Goal: Task Accomplishment & Management: Use online tool/utility

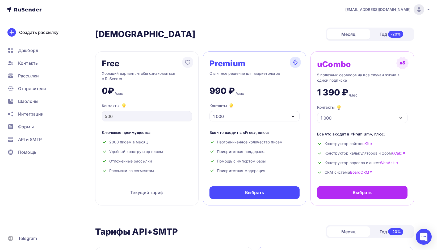
click at [414, 8] on div at bounding box center [418, 9] width 11 height 11
click at [373, 26] on link "Аккаунт" at bounding box center [382, 23] width 89 height 11
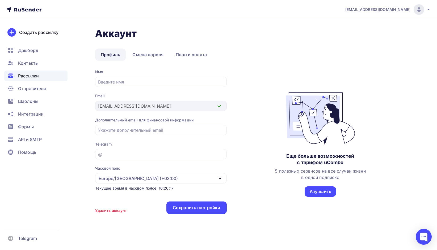
click at [37, 75] on span "Рассылки" at bounding box center [28, 76] width 21 height 6
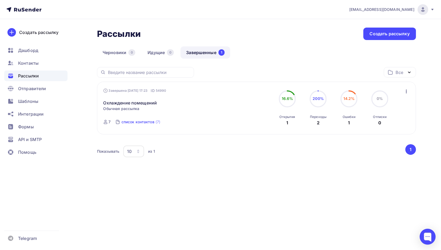
click at [148, 123] on div "список контактов" at bounding box center [137, 122] width 33 height 5
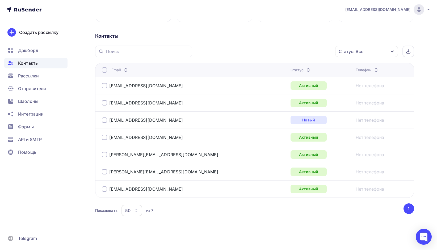
scroll to position [111, 0]
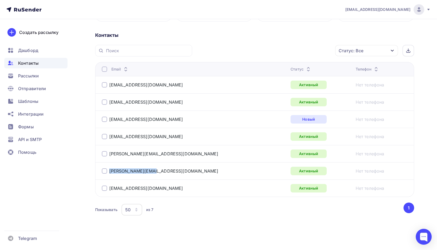
drag, startPoint x: 164, startPoint y: 170, endPoint x: 105, endPoint y: 170, distance: 59.5
click at [105, 170] on div "[PERSON_NAME][EMAIL_ADDRESS][DOMAIN_NAME]" at bounding box center [168, 171] width 133 height 8
copy div "[PERSON_NAME][EMAIL_ADDRESS][DOMAIN_NAME]"
click at [32, 102] on span "Шаблоны" at bounding box center [28, 101] width 20 height 6
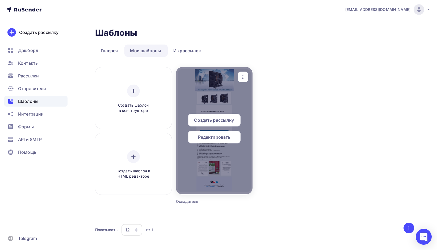
click at [216, 137] on span "Редактировать" at bounding box center [214, 137] width 32 height 6
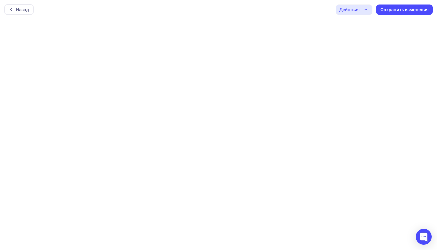
click at [362, 11] on div "Действия" at bounding box center [353, 10] width 37 height 10
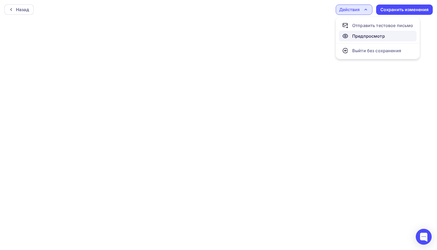
click at [366, 38] on div "Предпросмотр" at bounding box center [368, 36] width 33 height 6
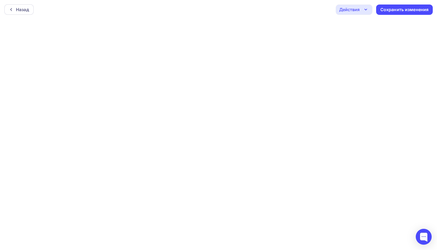
scroll to position [1, 0]
click at [364, 8] on icon "button" at bounding box center [365, 8] width 6 height 6
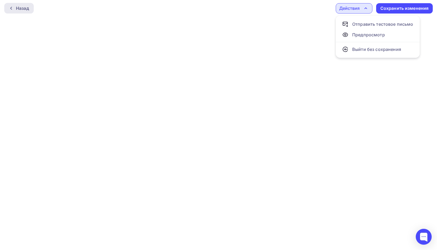
click at [22, 9] on div "Назад" at bounding box center [22, 8] width 13 height 6
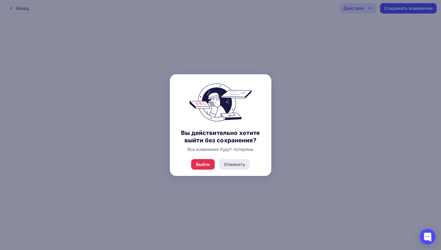
click at [237, 162] on div "Отменить" at bounding box center [234, 164] width 21 height 6
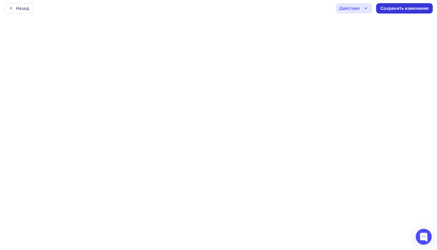
click at [397, 9] on div "Сохранить изменения" at bounding box center [404, 8] width 48 height 6
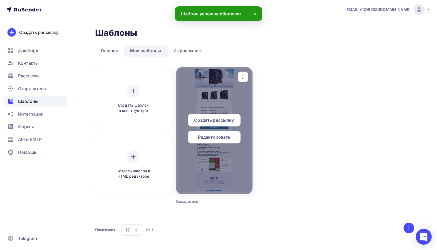
click at [225, 138] on span "Редактировать" at bounding box center [214, 137] width 32 height 6
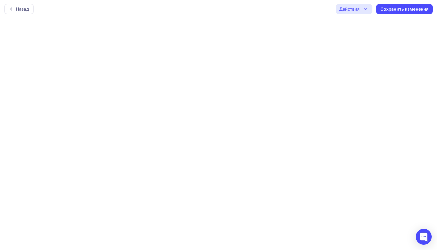
scroll to position [1, 0]
click at [390, 9] on div "Сохранить изменения" at bounding box center [404, 8] width 48 height 6
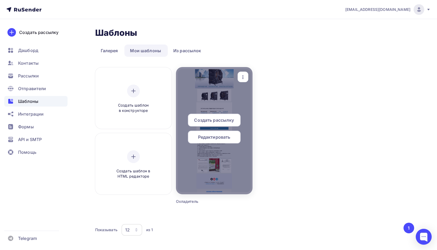
click at [215, 137] on span "Редактировать" at bounding box center [214, 137] width 32 height 6
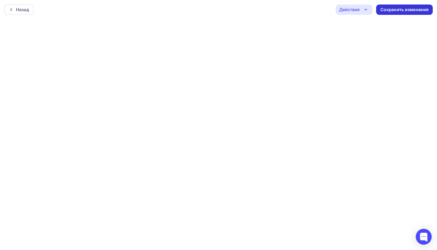
click at [401, 8] on div "Сохранить изменения" at bounding box center [404, 10] width 48 height 6
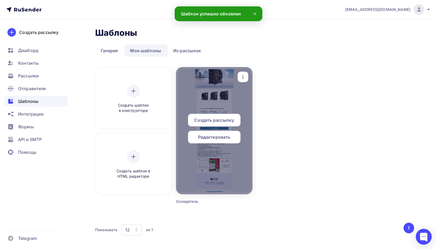
click at [222, 160] on div at bounding box center [214, 130] width 76 height 127
click at [244, 76] on icon "button" at bounding box center [243, 77] width 6 height 6
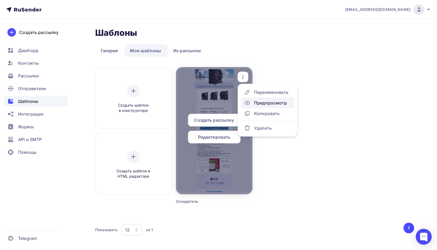
click at [268, 104] on div "Предпросмотр" at bounding box center [270, 103] width 33 height 6
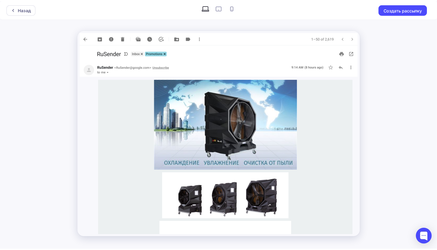
scroll to position [21, 0]
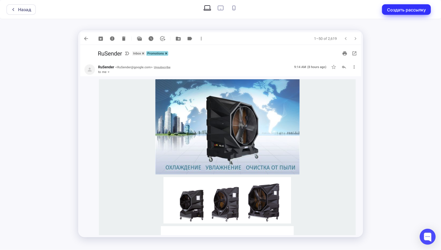
click at [407, 8] on button "Создать рассылку" at bounding box center [406, 9] width 49 height 11
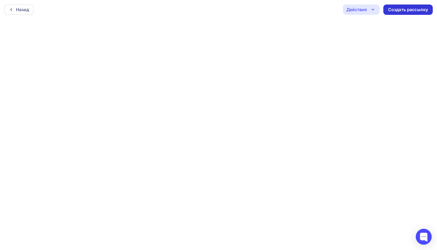
click at [419, 7] on div "Создать рассылку" at bounding box center [408, 10] width 40 height 6
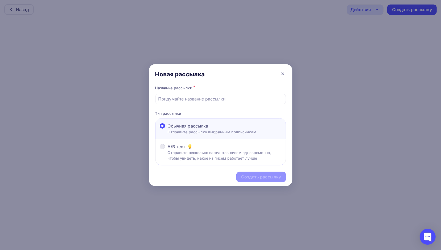
click at [164, 147] on span at bounding box center [162, 146] width 5 height 5
click at [168, 150] on input "A/B тест Отправьте несколько вариантов писем одновременно, чтобы увидеть, какое…" at bounding box center [168, 150] width 0 height 0
click at [165, 128] on label "Обычная рассылка Отправьте рассылку выбранным подписчикам" at bounding box center [208, 129] width 97 height 12
click at [168, 129] on input "Обычная рассылка Отправьте рассылку выбранным подписчикам" at bounding box center [168, 129] width 0 height 0
click at [212, 97] on input "text" at bounding box center [220, 99] width 125 height 6
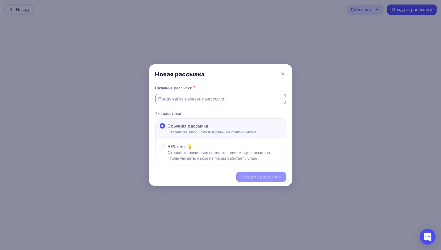
type input "Охлаждение помещений"
click at [259, 177] on div "Создать рассылку" at bounding box center [261, 177] width 40 height 6
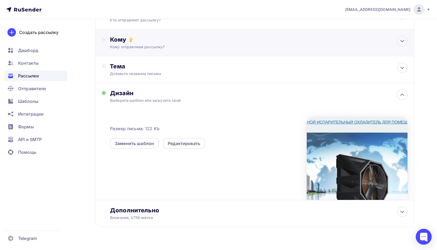
scroll to position [58, 0]
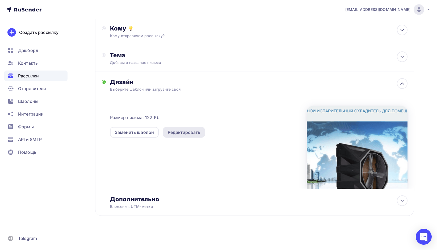
click at [174, 132] on div "Редактировать" at bounding box center [184, 132] width 32 height 6
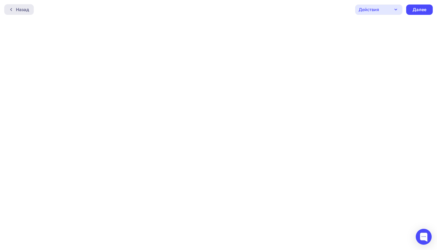
click at [17, 10] on div "Назад" at bounding box center [22, 9] width 13 height 6
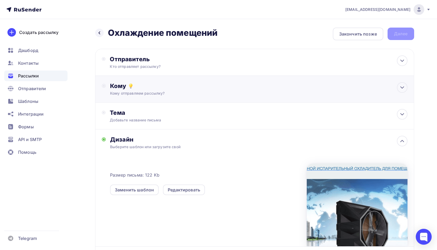
click at [188, 87] on div "Кому" at bounding box center [258, 85] width 297 height 7
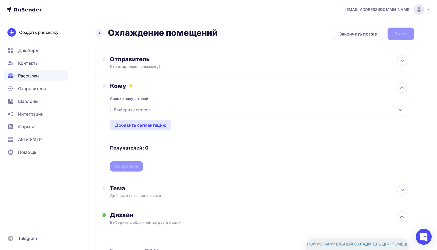
click at [144, 101] on div "Списки получателей" at bounding box center [129, 98] width 38 height 5
click at [146, 126] on div "Добавить сегментацию" at bounding box center [141, 125] width 52 height 6
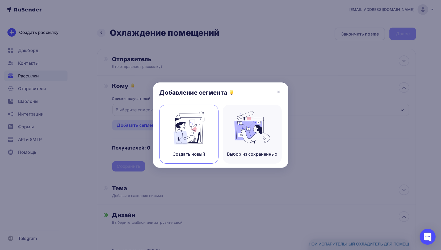
click at [198, 150] on div "Создать новый" at bounding box center [188, 134] width 59 height 59
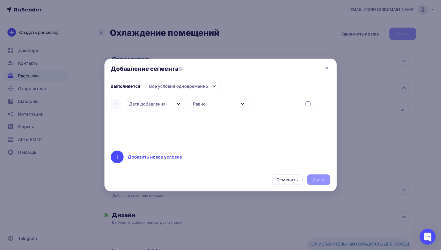
click at [151, 156] on div "Добавить новое условие" at bounding box center [155, 157] width 54 height 6
drag, startPoint x: 329, startPoint y: 67, endPoint x: 323, endPoint y: 69, distance: 6.3
click at [328, 67] on icon at bounding box center [327, 68] width 6 height 6
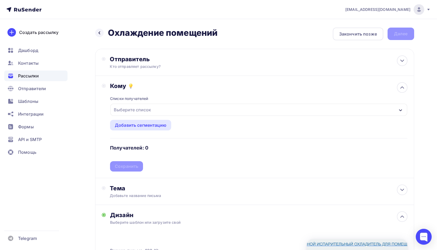
click at [151, 107] on div "Выберите список" at bounding box center [132, 110] width 41 height 10
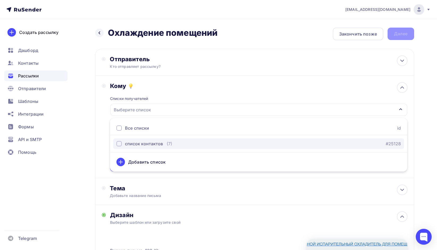
click at [152, 142] on div "список контактов" at bounding box center [144, 144] width 38 height 6
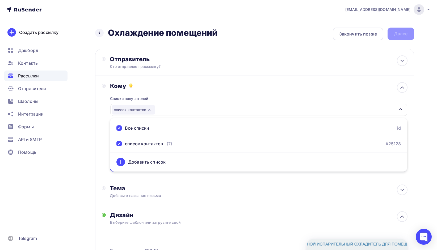
click at [155, 131] on div "Все списки id" at bounding box center [258, 128] width 297 height 14
click at [152, 162] on div "Добавить список" at bounding box center [146, 162] width 37 height 6
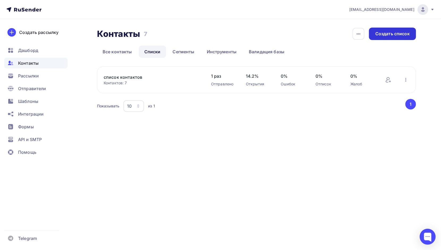
click at [404, 31] on div "Создать список" at bounding box center [392, 34] width 34 height 6
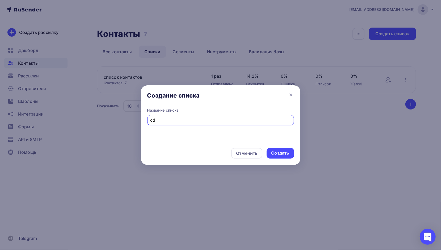
type input "c"
type input "свин"
click at [284, 153] on div "Создать" at bounding box center [280, 153] width 18 height 6
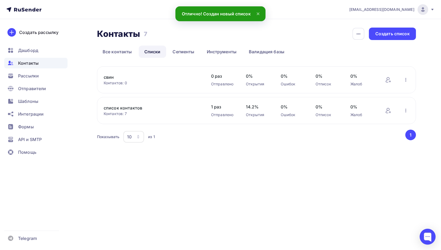
click at [184, 75] on link "свин" at bounding box center [149, 77] width 90 height 6
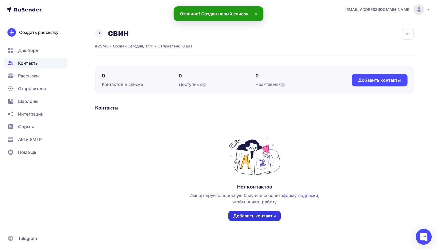
click at [272, 217] on div "Добавить контакты" at bounding box center [254, 216] width 43 height 6
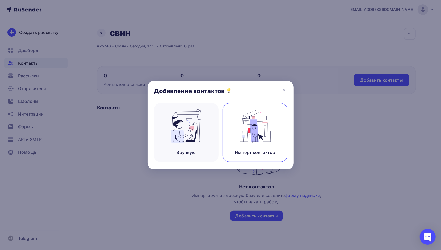
click at [237, 151] on div "Импорт контактов" at bounding box center [254, 153] width 40 height 6
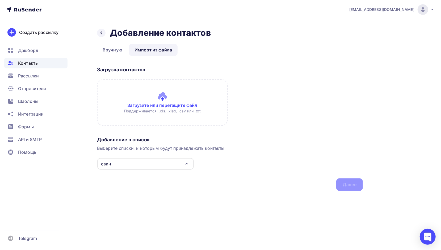
click at [190, 112] on input "file" at bounding box center [162, 102] width 131 height 47
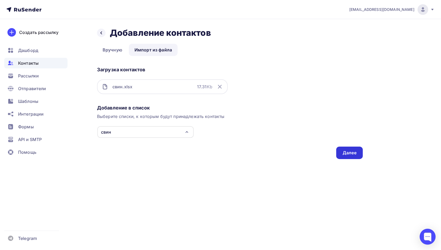
click at [347, 153] on div "Далее" at bounding box center [349, 153] width 14 height 6
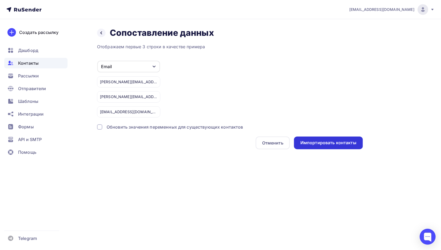
click at [344, 142] on div "Импортировать контакты" at bounding box center [328, 143] width 56 height 6
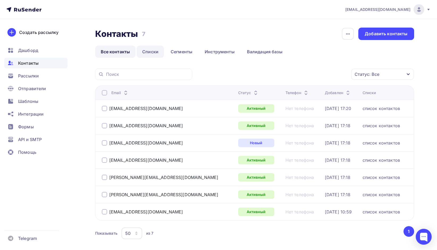
click at [152, 52] on link "Списки" at bounding box center [149, 52] width 27 height 12
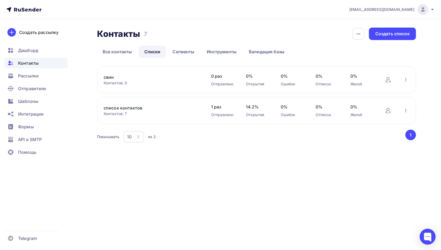
click at [123, 77] on link "свин" at bounding box center [149, 77] width 90 height 6
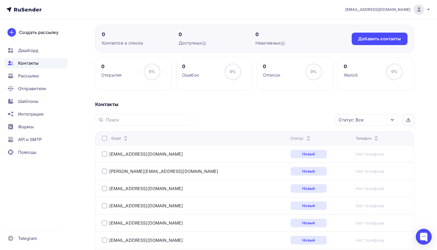
scroll to position [80, 0]
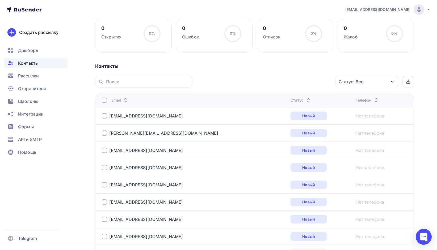
click at [104, 99] on div at bounding box center [104, 100] width 5 height 5
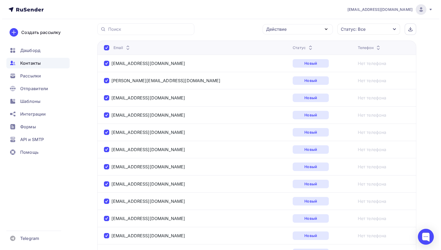
scroll to position [0, 0]
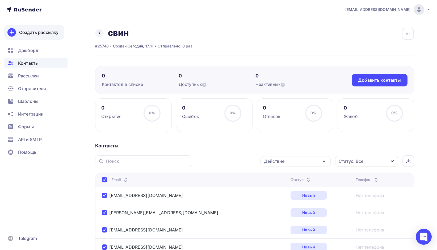
click at [33, 32] on div "Создать рассылку" at bounding box center [38, 32] width 39 height 6
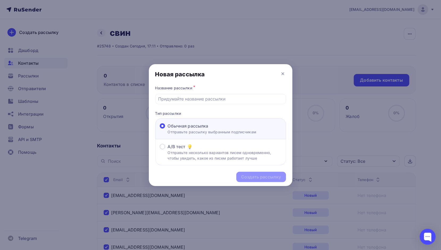
click at [206, 126] on span "Обычная рассылка" at bounding box center [188, 126] width 41 height 6
click at [168, 129] on input "Обычная рассылка Отправьте рассылку выбранным подписчикам" at bounding box center [168, 129] width 0 height 0
click at [193, 98] on input "text" at bounding box center [220, 99] width 125 height 6
type input "Охлаждение помещений"
click at [265, 176] on div "Создать рассылку" at bounding box center [261, 177] width 40 height 6
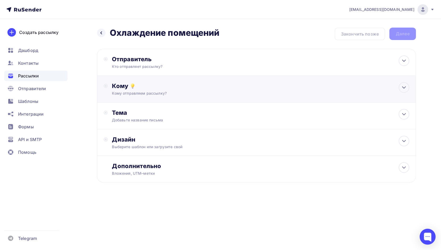
drag, startPoint x: 215, startPoint y: 89, endPoint x: 212, endPoint y: 87, distance: 3.6
click at [215, 89] on div "Кому" at bounding box center [260, 85] width 297 height 7
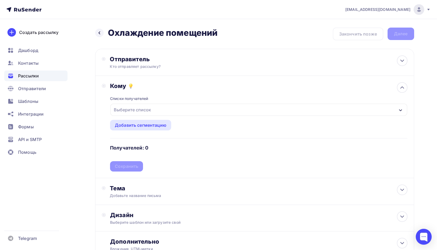
click at [367, 104] on div "Выберите список" at bounding box center [258, 110] width 296 height 12
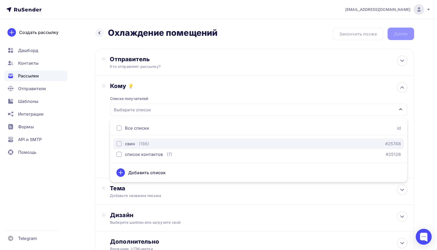
click at [120, 144] on div "button" at bounding box center [118, 143] width 5 height 5
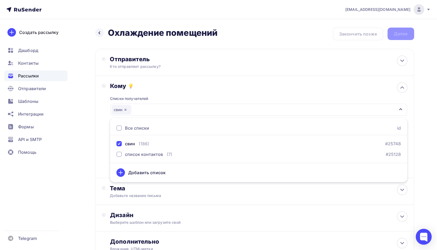
click at [423, 148] on div "Назад Охлаждение помещений Охлаждение помещений Закончить позже Далее Отправите…" at bounding box center [218, 156] width 435 height 274
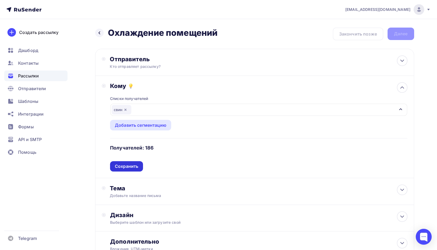
click at [132, 165] on div "Сохранить" at bounding box center [126, 167] width 23 height 6
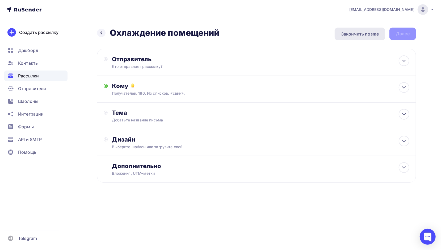
drag, startPoint x: 406, startPoint y: 36, endPoint x: 375, endPoint y: 36, distance: 31.1
click at [406, 36] on div "Назад Охлаждение помещений Охлаждение помещений Закончить позже Далее" at bounding box center [256, 34] width 319 height 13
click at [193, 65] on div "Кто отправляет рассылку?" at bounding box center [164, 66] width 104 height 5
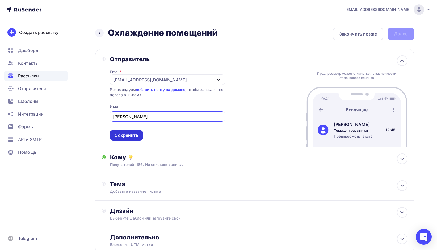
type input "[PERSON_NAME]"
click at [131, 136] on div "Сохранить" at bounding box center [125, 136] width 23 height 6
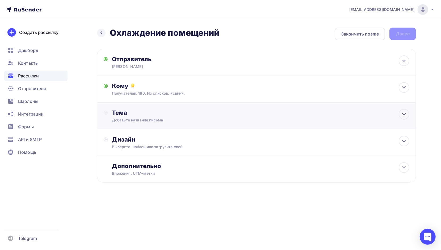
click at [178, 116] on div "Тема" at bounding box center [164, 112] width 105 height 7
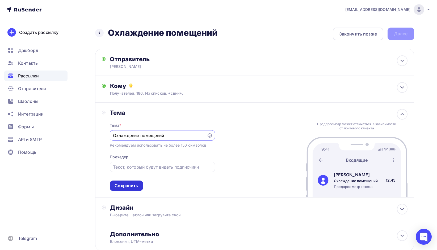
type input "Охлаждение помещений"
click at [132, 186] on div "Сохранить" at bounding box center [125, 186] width 23 height 6
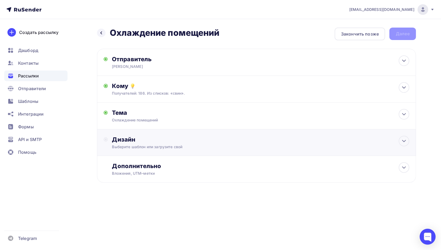
click at [160, 147] on div "Выберите шаблон или загрузите свой" at bounding box center [245, 146] width 267 height 5
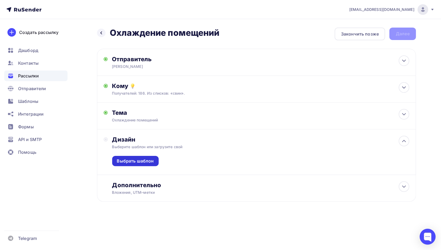
click at [148, 161] on div "Выбрать шаблон" at bounding box center [135, 161] width 37 height 6
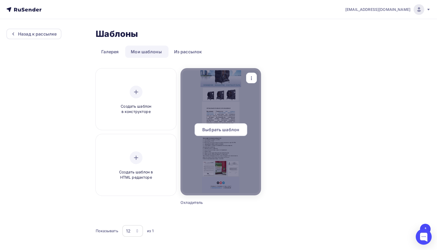
click at [234, 111] on div at bounding box center [220, 131] width 80 height 127
click at [232, 130] on span "Выбрать шаблон" at bounding box center [220, 130] width 37 height 6
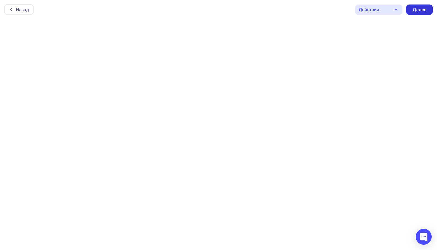
click at [426, 9] on div "Далее" at bounding box center [419, 10] width 14 height 6
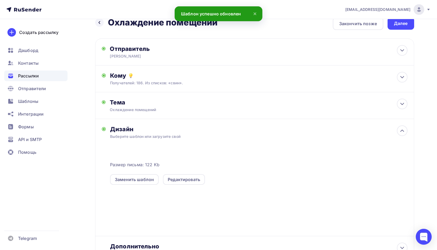
scroll to position [58, 0]
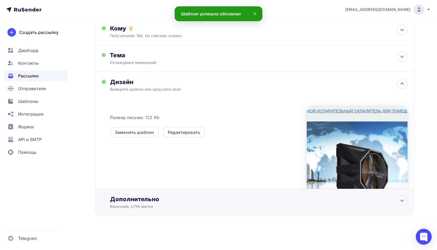
click at [292, 204] on div "Дополнительно Вложения, UTM–метки Вложения Добавить файл Максимальный суммарный…" at bounding box center [258, 203] width 297 height 14
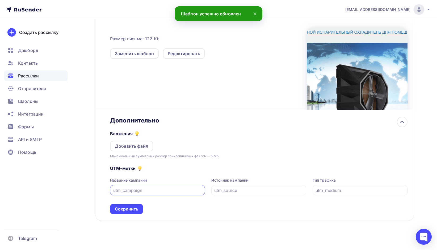
scroll to position [137, 0]
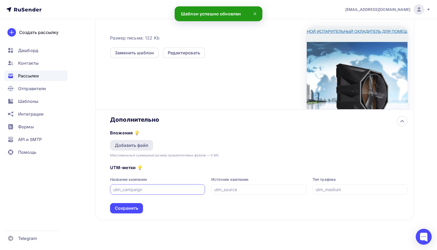
click at [139, 144] on div "Добавить файл" at bounding box center [131, 145] width 33 height 6
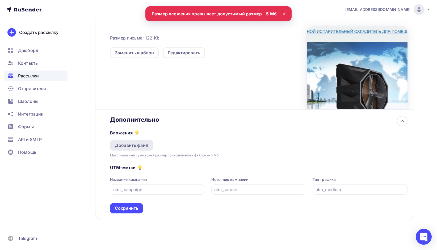
click at [147, 145] on div "Добавить файл" at bounding box center [131, 145] width 33 height 6
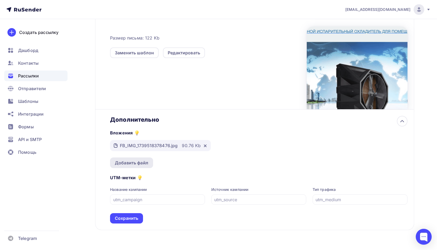
click at [139, 164] on div "Добавить файл" at bounding box center [131, 163] width 33 height 6
click at [139, 165] on div "Добавить файл" at bounding box center [131, 163] width 33 height 6
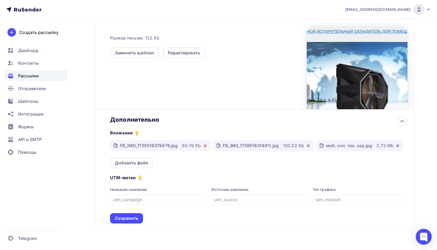
click at [203, 146] on icon at bounding box center [205, 146] width 4 height 4
click at [147, 165] on div "Добавить файл" at bounding box center [131, 163] width 33 height 6
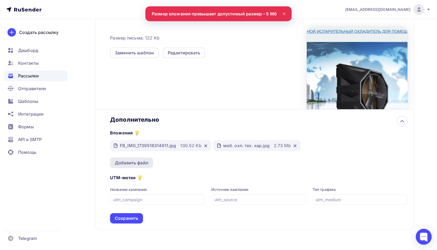
click at [148, 164] on div "Добавить файл" at bounding box center [131, 163] width 43 height 11
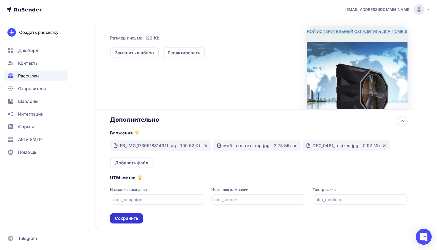
click at [138, 219] on div "Сохранить" at bounding box center [126, 219] width 33 height 10
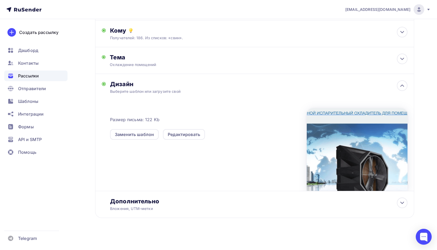
scroll to position [0, 0]
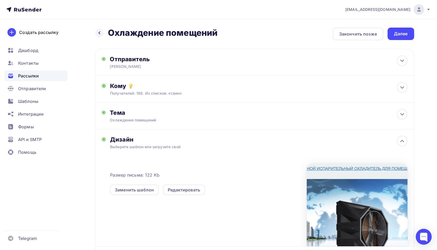
click at [403, 35] on div "Далее" at bounding box center [401, 34] width 14 height 6
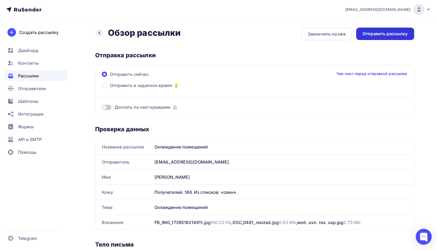
click at [397, 37] on div "Отправить рассылку" at bounding box center [384, 34] width 45 height 6
